Goal: Information Seeking & Learning: Check status

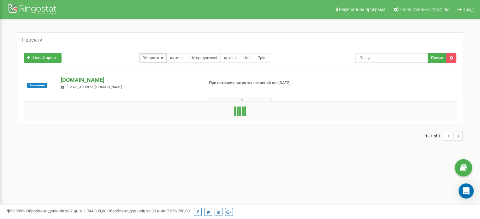
click at [91, 81] on p "[DOMAIN_NAME]" at bounding box center [130, 80] width 138 height 8
click at [77, 75] on div "Активний [DOMAIN_NAME] [EMAIL_ADDRESS][DOMAIN_NAME] При поточних витратах актив…" at bounding box center [239, 86] width 445 height 32
click at [77, 80] on p "[DOMAIN_NAME]" at bounding box center [130, 80] width 138 height 8
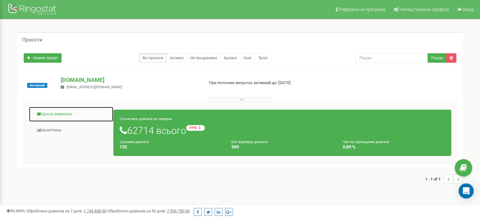
click at [70, 111] on link "Центр звернень" at bounding box center [71, 114] width 85 height 15
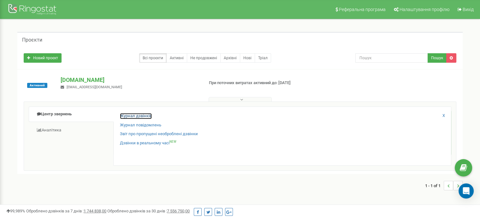
click at [146, 116] on link "Журнал дзвінків" at bounding box center [136, 116] width 32 height 6
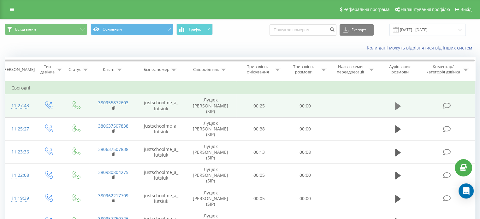
click at [398, 103] on icon at bounding box center [398, 106] width 6 height 8
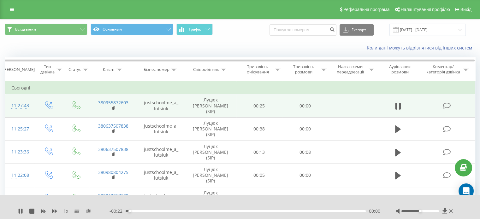
click at [150, 212] on div "00:00" at bounding box center [246, 211] width 240 height 2
click at [205, 212] on div "00:02" at bounding box center [246, 211] width 240 height 2
click at [275, 213] on div "- 00:14 00:08 00:08" at bounding box center [244, 211] width 271 height 6
click at [281, 212] on div "00:08" at bounding box center [246, 211] width 240 height 2
